Goal: Task Accomplishment & Management: Manage account settings

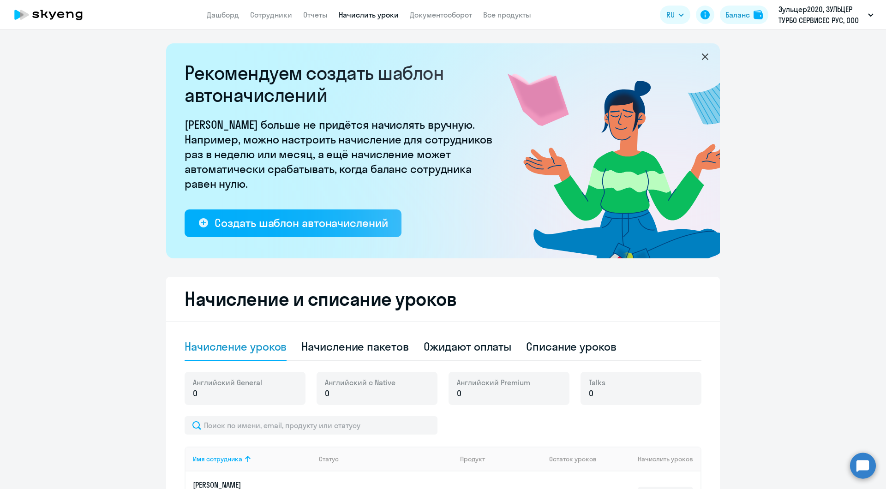
select select "10"
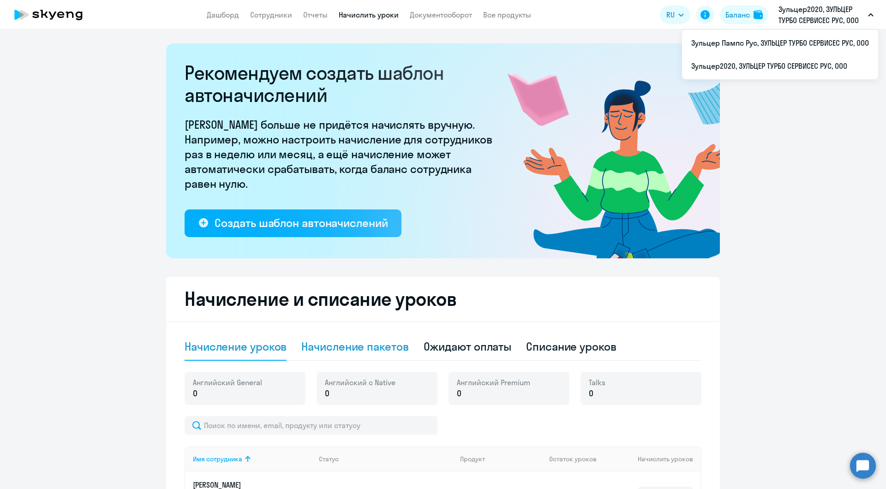
click at [332, 346] on div "Начисление пакетов" at bounding box center [354, 346] width 107 height 15
select select "10"
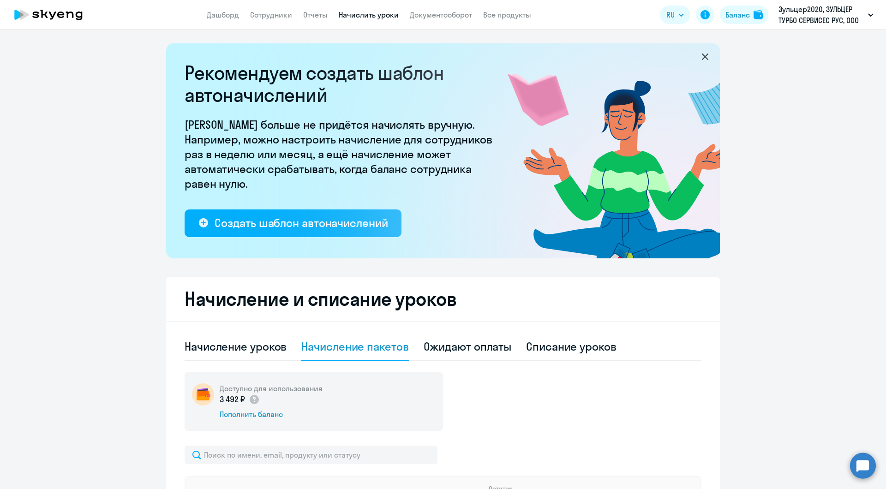
click at [26, 19] on icon at bounding box center [48, 14] width 81 height 23
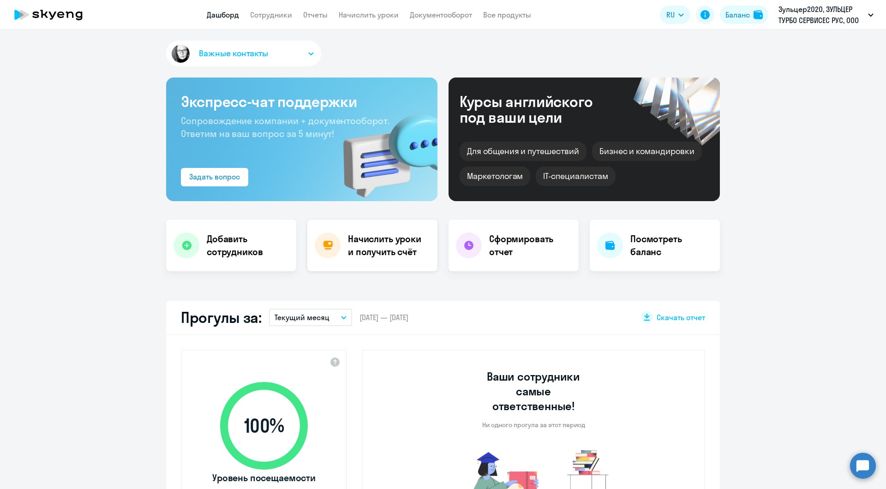
click at [386, 263] on div "Начислить уроки и получить счёт" at bounding box center [372, 246] width 130 height 52
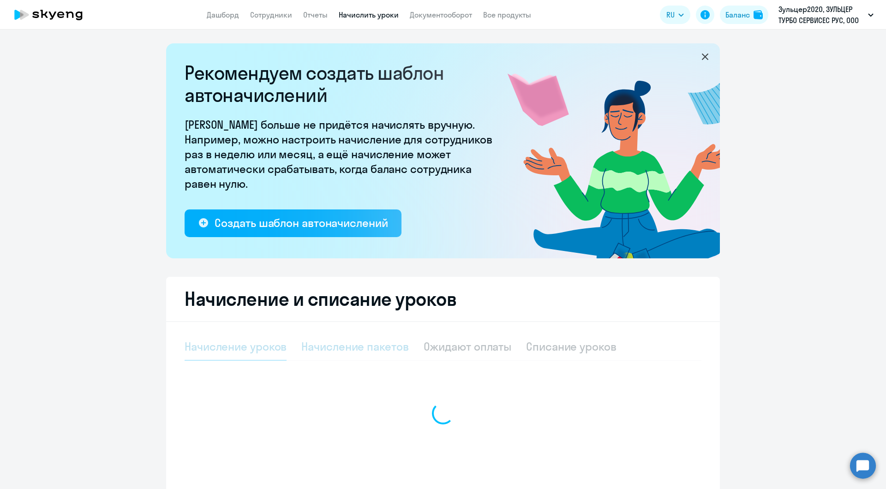
select select "10"
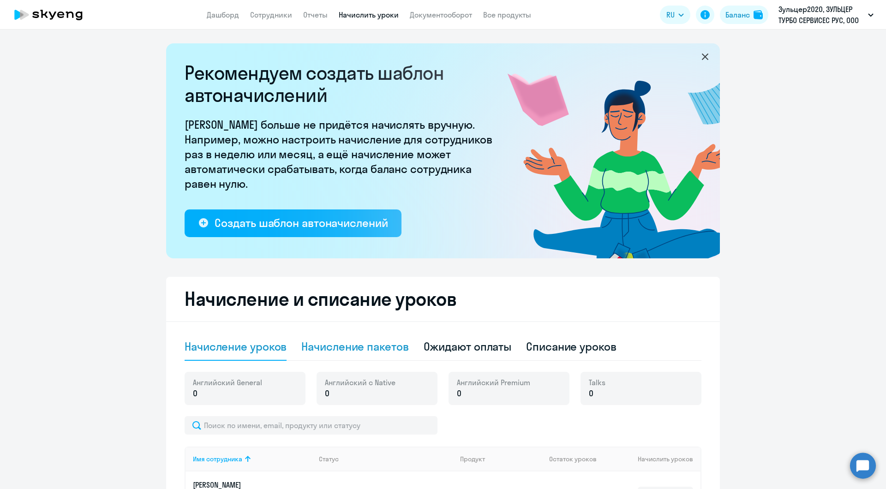
click at [335, 354] on div "Начисление пакетов" at bounding box center [354, 346] width 107 height 15
select select "10"
